Goal: Use online tool/utility: Utilize a website feature to perform a specific function

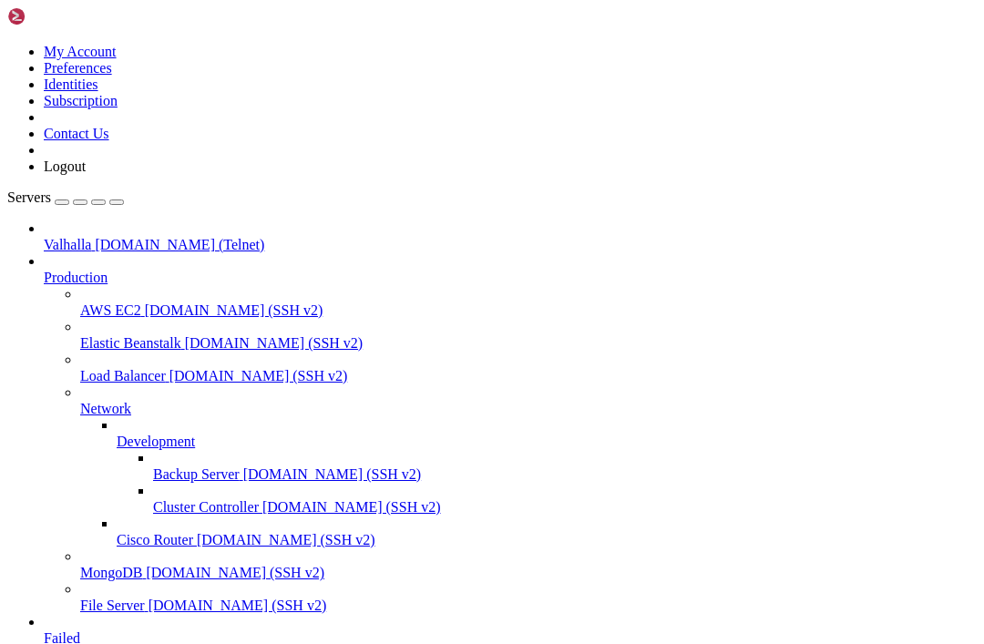
click at [55, 237] on link "Valhalla [DOMAIN_NAME] (Telnet)" at bounding box center [510, 245] width 933 height 16
click at [91, 237] on span "Valhalla" at bounding box center [67, 244] width 47 height 15
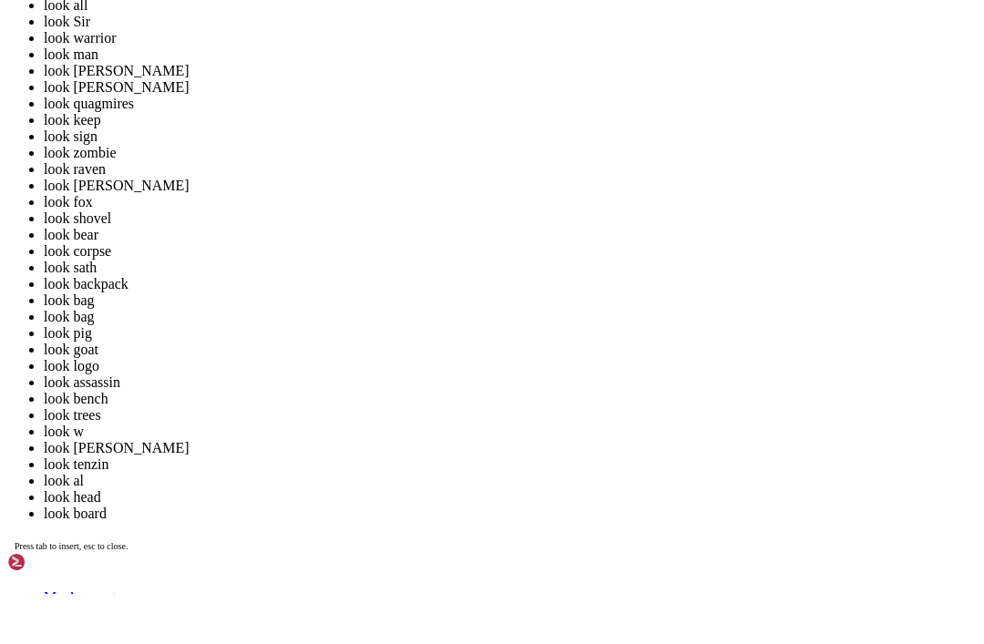
drag, startPoint x: 115, startPoint y: 2058, endPoint x: 180, endPoint y: 2057, distance: 64.7
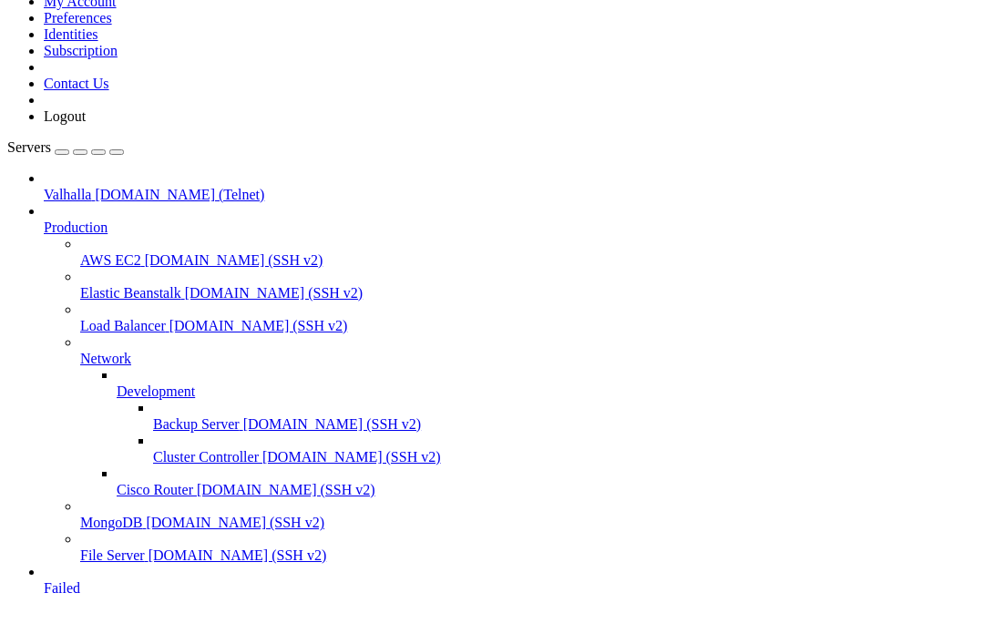
drag, startPoint x: 114, startPoint y: 1459, endPoint x: 259, endPoint y: 1460, distance: 144.9
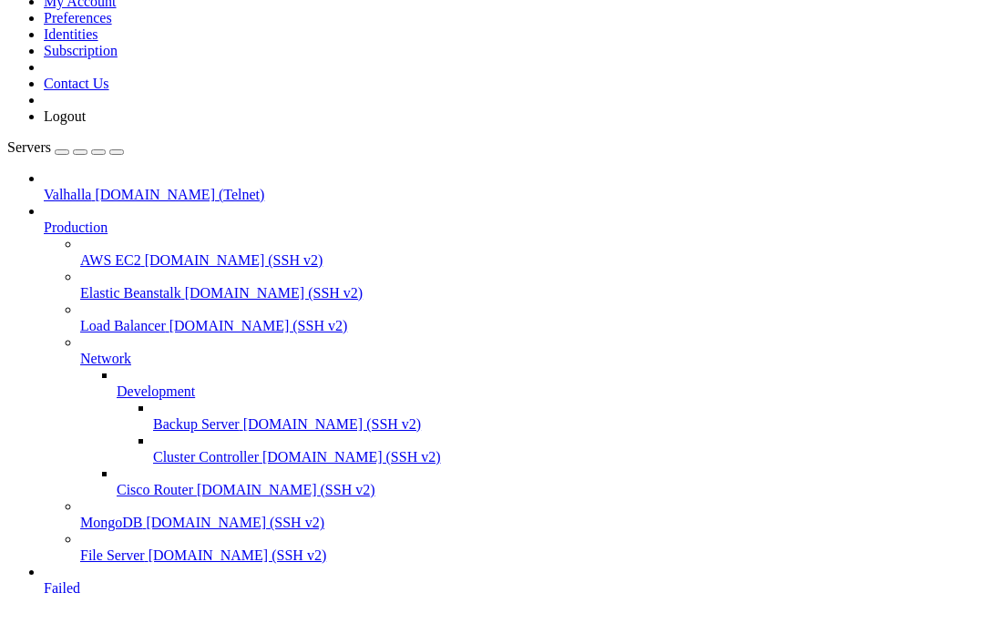
scroll to position [22987, 0]
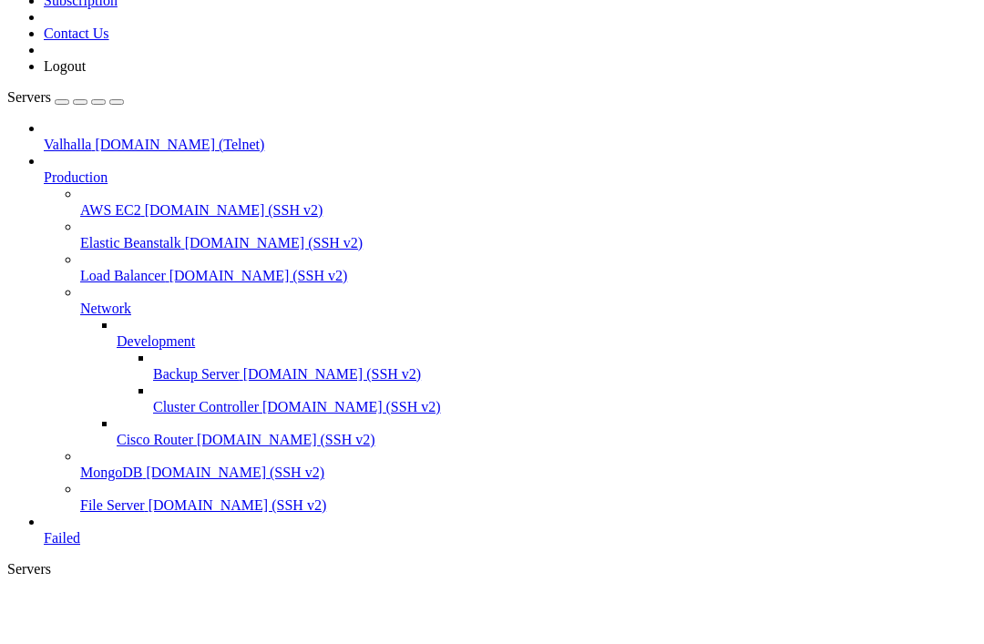
scroll to position [40961, 0]
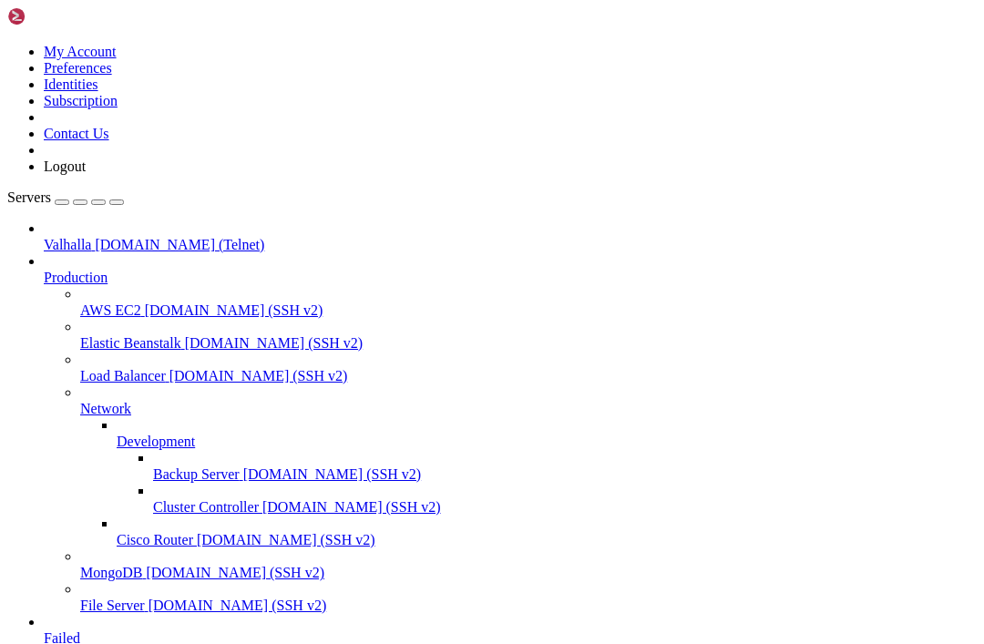
click at [80, 237] on span "Valhalla" at bounding box center [67, 244] width 47 height 15
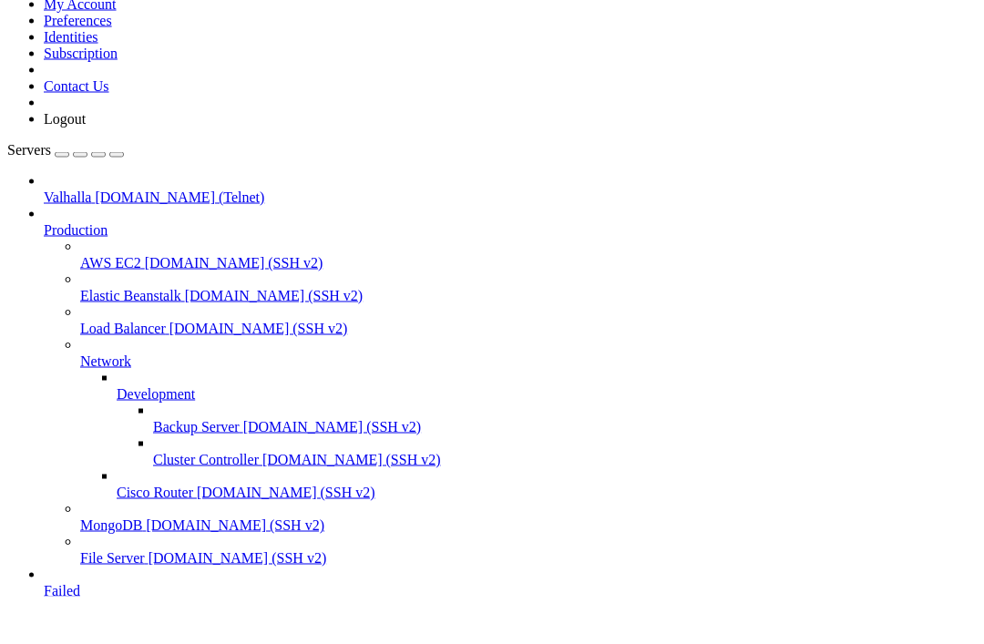
scroll to position [22064, 0]
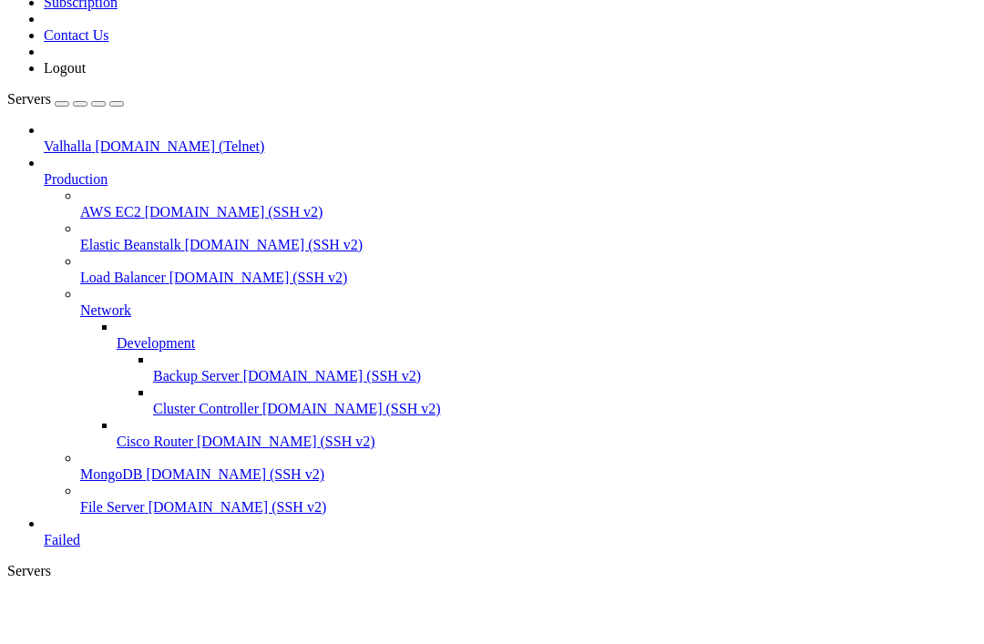
scroll to position [41324, 0]
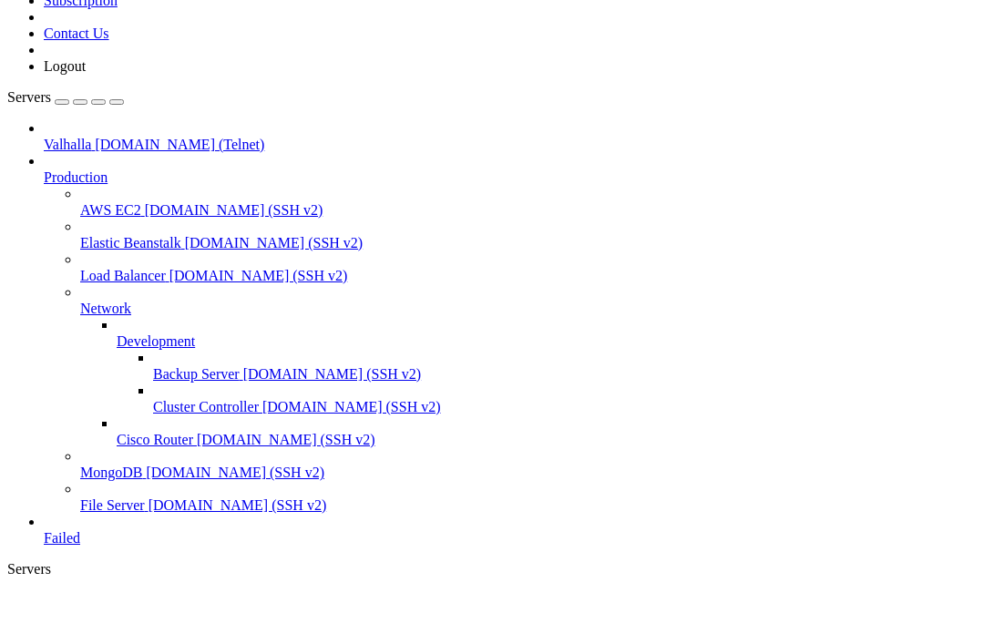
scroll to position [45896, 0]
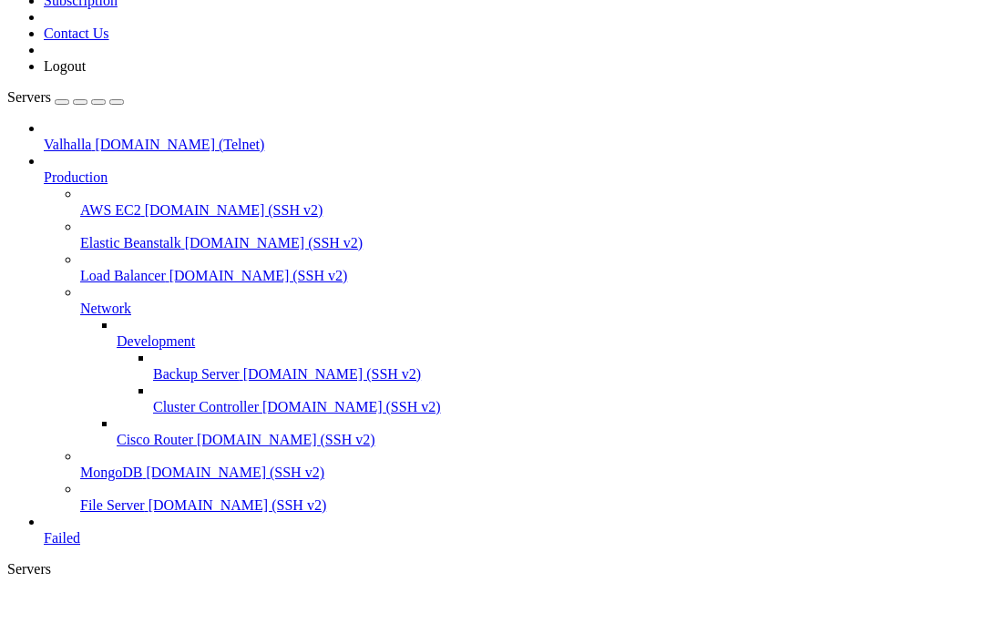
scroll to position [71207, 0]
drag, startPoint x: 115, startPoint y: 1353, endPoint x: 445, endPoint y: 1361, distance: 330.0
copy x-row "u m m . i f y o u f i n d i n t e r s t i n c h i l d a b u s e , t h a t s . .…"
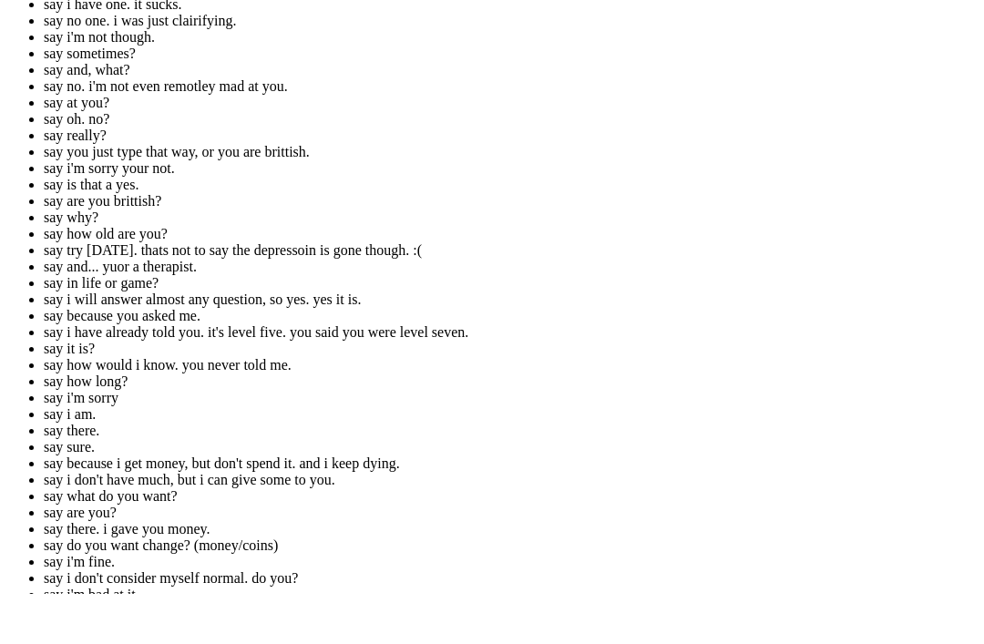
paste textarea "umm. if you find interst in child abuse, thats..."
type textarea "umm. if you find interst in child abuse, thats..."
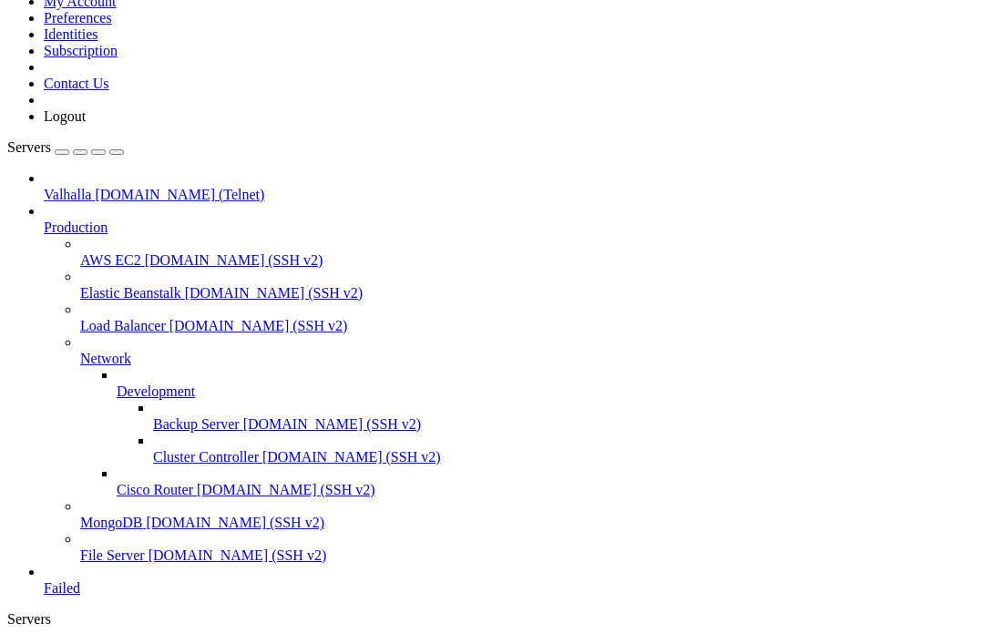
scroll to position [74130, 0]
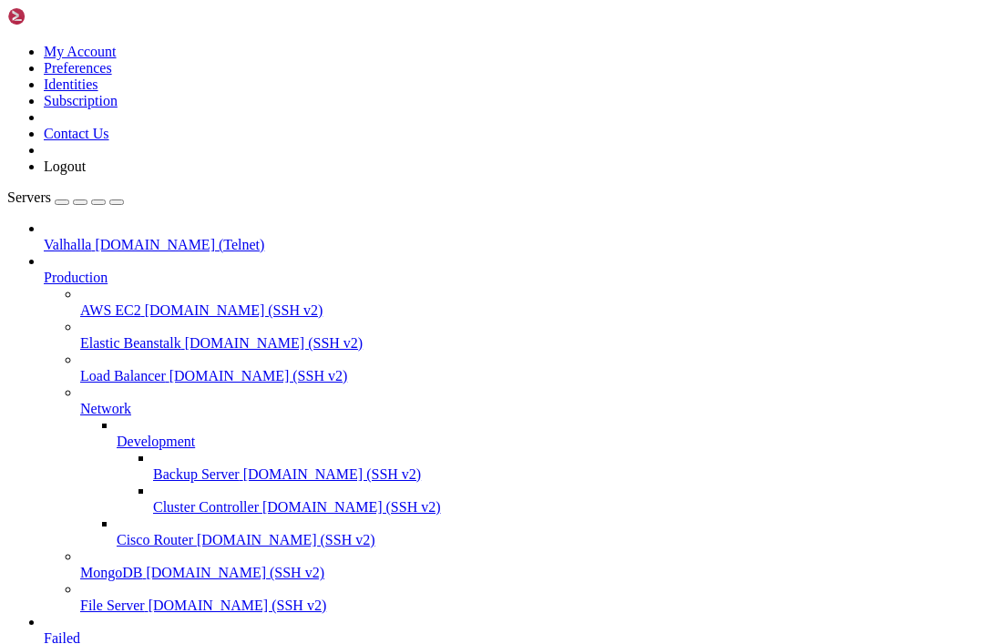
click at [91, 237] on span "Valhalla" at bounding box center [67, 244] width 47 height 15
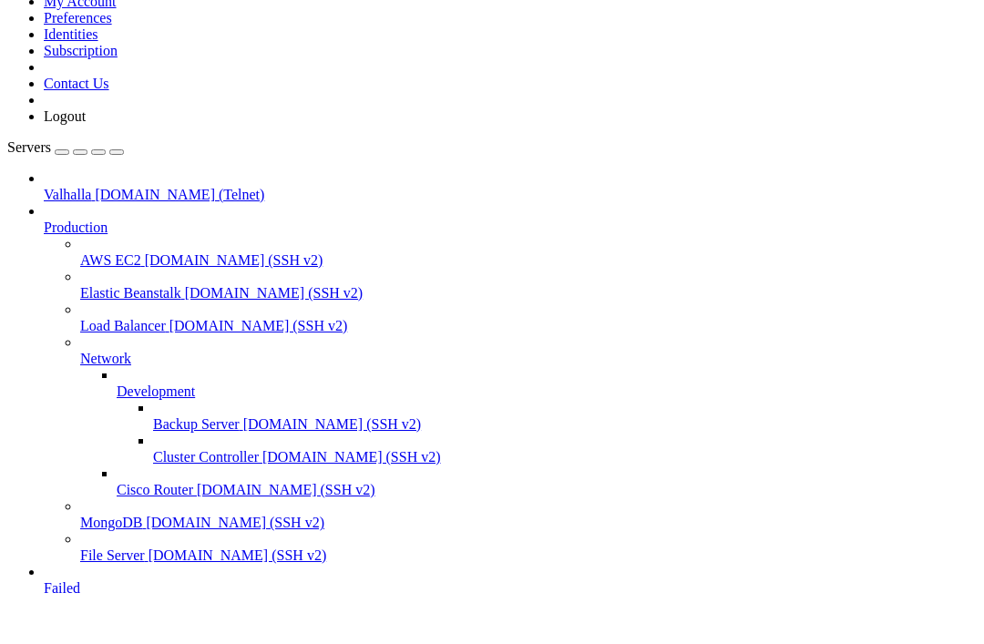
scroll to position [8416, 0]
